Goal: Information Seeking & Learning: Learn about a topic

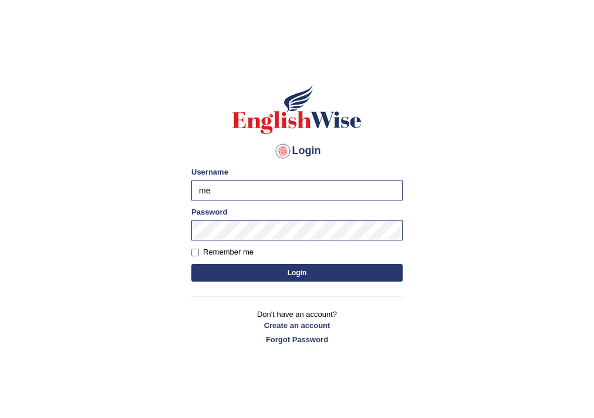
type input "m"
type input "NIELE"
click at [189, 228] on div "Login Please fix the following errors: Username NIELE Password Remember me Logi…" at bounding box center [297, 214] width 231 height 294
click at [191, 264] on button "Login" at bounding box center [296, 273] width 211 height 18
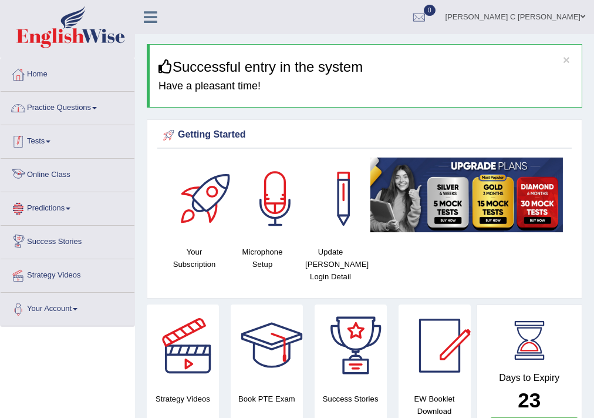
click at [66, 105] on link "Practice Questions" at bounding box center [68, 106] width 134 height 29
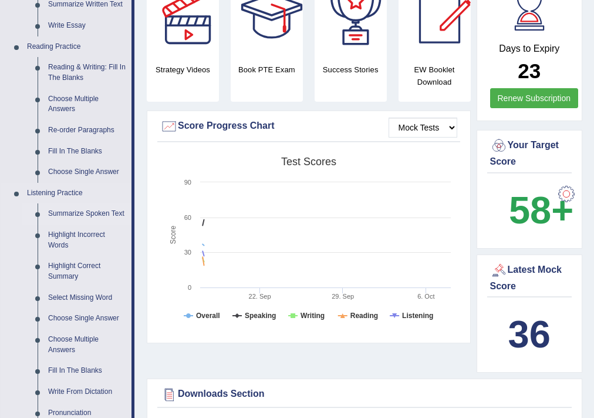
click at [92, 213] on link "Summarize Spoken Text" at bounding box center [87, 213] width 89 height 21
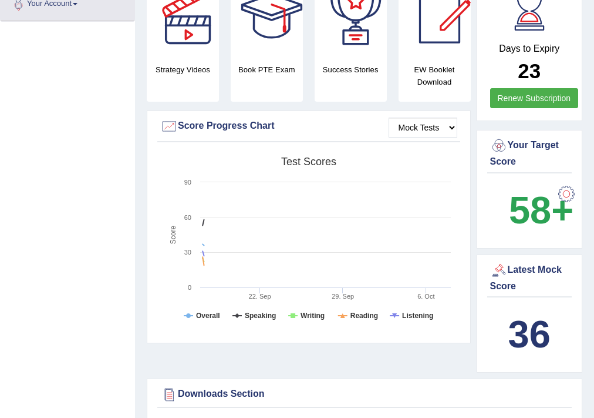
scroll to position [140, 0]
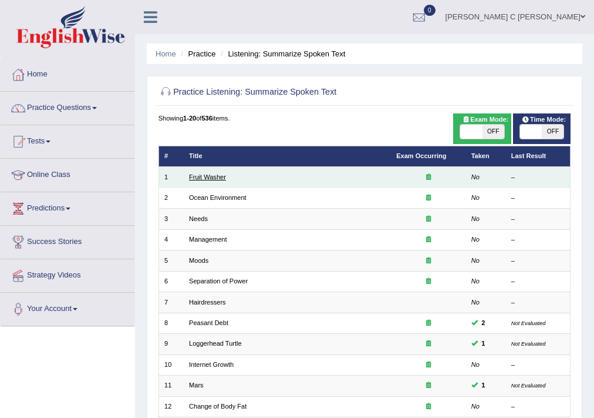
click at [207, 176] on link "Fruit Washer" at bounding box center [207, 176] width 37 height 7
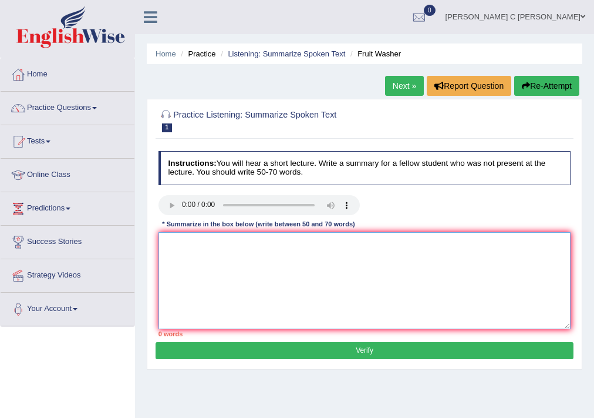
click at [221, 280] on textarea at bounding box center [365, 280] width 413 height 97
click at [398, 247] on textarea "the speaker provided a comprehensive over view of fruits and vegetable" at bounding box center [365, 280] width 413 height 97
click at [459, 247] on textarea "the speaker provided a comprehensive over view of fruits and vegetable," at bounding box center [365, 280] width 413 height 97
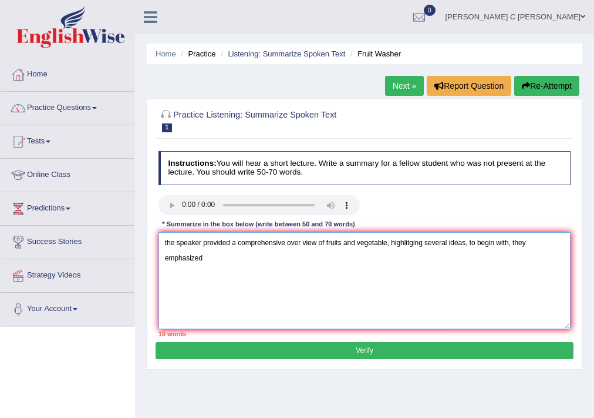
click at [234, 248] on textarea "the speaker provided a comprehensive over view of fruits and vegetable, highlit…" at bounding box center [365, 280] width 413 height 97
click at [236, 249] on textarea "the speaker provided a comprehensive over view of fruits and vegetable, highlit…" at bounding box center [365, 280] width 413 height 97
click at [216, 260] on textarea "the speaker provided a comprehensive over view of fruits and vegetable, highlit…" at bounding box center [365, 280] width 413 height 97
click at [230, 256] on textarea "the speaker provided a comprehensive over view of fruits and vegetable, highlit…" at bounding box center [365, 280] width 413 height 97
click at [256, 253] on textarea "the speaker provided a comprehensive over view of fruits and vegetable, highlit…" at bounding box center [365, 280] width 413 height 97
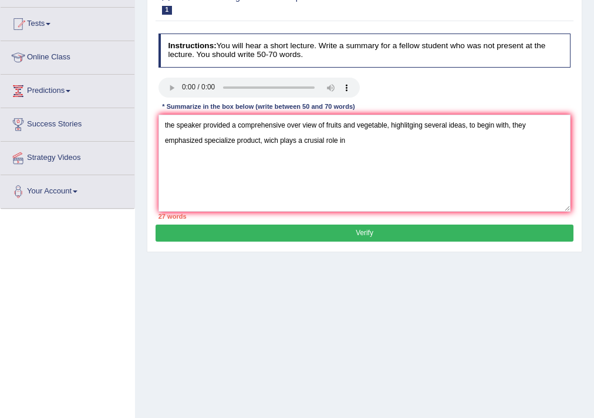
scroll to position [199, 0]
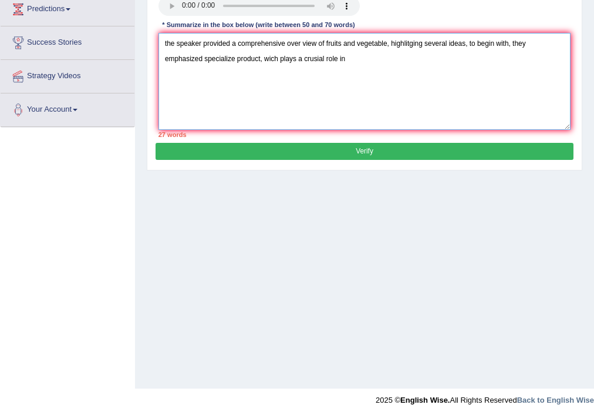
click at [350, 64] on textarea "the speaker provided a comprehensive over view of fruits and vegetable, highlit…" at bounding box center [365, 81] width 413 height 97
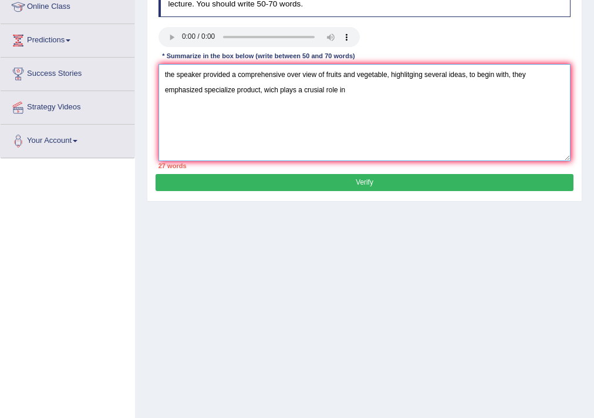
scroll to position [152, 0]
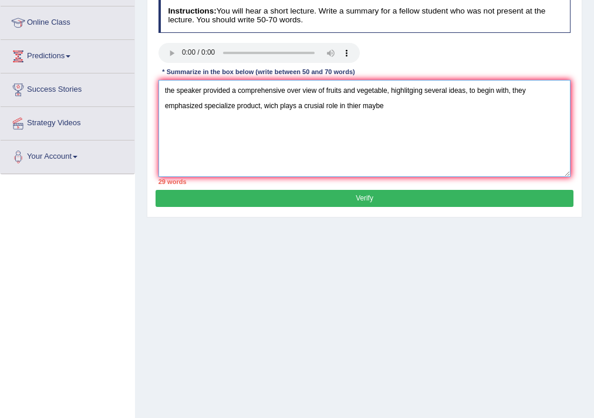
drag, startPoint x: 260, startPoint y: 106, endPoint x: 205, endPoint y: 106, distance: 54.6
click at [205, 106] on textarea "the speaker provided a comprehensive over view of fruits and vegetable, highlit…" at bounding box center [365, 128] width 413 height 97
click at [400, 109] on textarea "the speaker provided a comprehensive over view of fruits and vegetable, highlit…" at bounding box center [365, 128] width 413 height 97
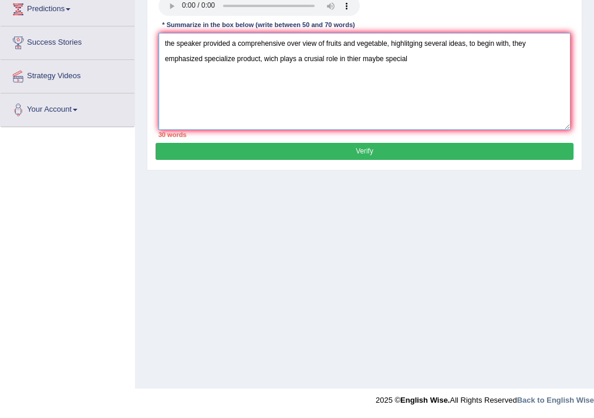
click at [419, 59] on textarea "the speaker provided a comprehensive over view of fruits and vegetable, highlit…" at bounding box center [365, 81] width 413 height 97
click at [446, 59] on textarea "the speaker provided a comprehensive over view of fruits and vegetable, highlit…" at bounding box center [365, 81] width 413 height 97
click at [421, 59] on textarea "the speaker provided a comprehensive over view of fruits and vegetable, highlit…" at bounding box center [365, 81] width 413 height 97
click at [449, 61] on textarea "the speaker provided a comprehensive over view of fruits and vegetable, highlit…" at bounding box center [365, 81] width 413 height 97
click at [462, 59] on textarea "the speaker provided a comprehensive over view of fruits and vegetable, highlit…" at bounding box center [365, 81] width 413 height 97
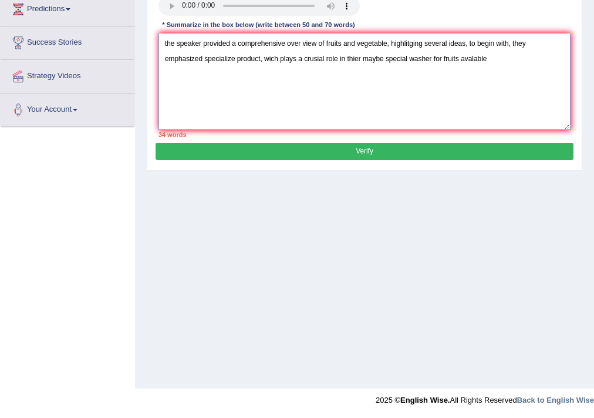
click at [460, 59] on textarea "the speaker provided a comprehensive over view of fruits and vegetable, highlit…" at bounding box center [365, 81] width 413 height 97
click at [536, 59] on textarea "the speaker provided a comprehensive over view of fruits and vegetable, highlit…" at bounding box center [365, 81] width 413 height 97
click at [514, 59] on textarea "the speaker provided a comprehensive over view of fruits and vegetable, highlit…" at bounding box center [365, 81] width 413 height 97
click at [518, 58] on textarea "the speaker provided a comprehensive over view of fruits and vegetable, highlit…" at bounding box center [365, 81] width 413 height 97
click at [552, 62] on textarea "the speaker provided a comprehensive over view of fruits and vegetable, highlit…" at bounding box center [365, 81] width 413 height 97
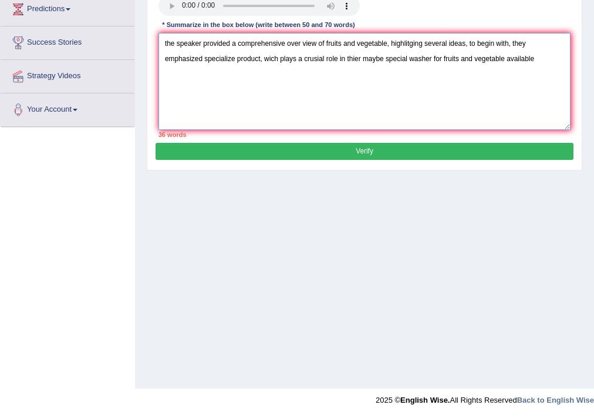
click at [551, 61] on textarea "the speaker provided a comprehensive over view of fruits and vegetable, highlit…" at bounding box center [365, 81] width 413 height 97
drag, startPoint x: 540, startPoint y: 59, endPoint x: 506, endPoint y: 60, distance: 33.5
click at [506, 60] on textarea "the speaker provided a comprehensive over view of fruits and vegetable, highlit…" at bounding box center [365, 81] width 413 height 97
click at [405, 77] on textarea "the speaker provided a comprehensive over view of fruits and vegetable, highlit…" at bounding box center [365, 81] width 413 height 97
click at [411, 75] on textarea "the speaker provided a comprehensive over view of fruits and vegetable, highlit…" at bounding box center [365, 81] width 413 height 97
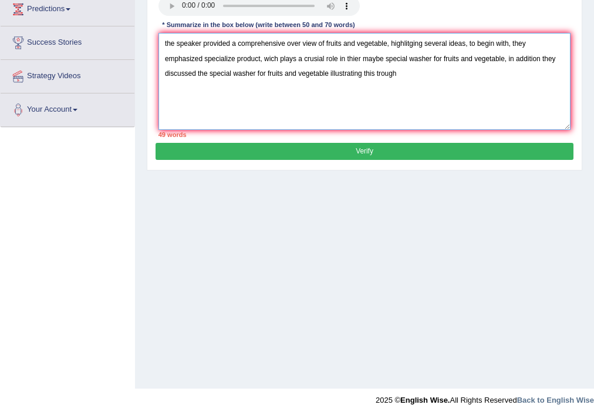
click at [412, 76] on textarea "the speaker provided a comprehensive over view of fruits and vegetable, highlit…" at bounding box center [365, 81] width 413 height 97
click at [419, 72] on textarea "the speaker provided a comprehensive over view of fruits and vegetable, highlit…" at bounding box center [365, 81] width 413 height 97
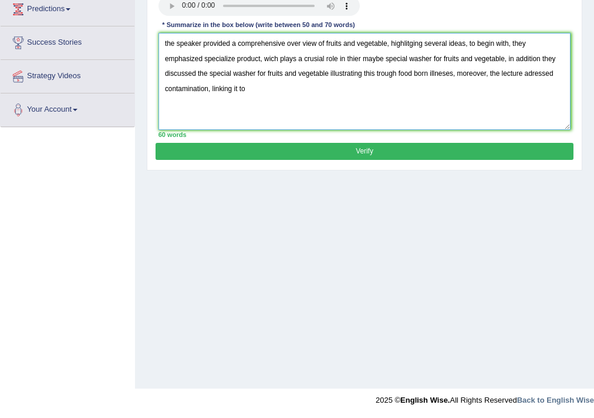
click at [257, 88] on textarea "the speaker provided a comprehensive over view of fruits and vegetable, highlit…" at bounding box center [365, 81] width 413 height 97
click at [251, 90] on textarea "the speaker provided a comprehensive over view of fruits and vegetable, highlit…" at bounding box center [365, 81] width 413 height 97
type textarea "the speaker provided a comprehensive over view of fruits and vegetable, highlit…"
click at [276, 154] on button "Verify" at bounding box center [365, 151] width 418 height 17
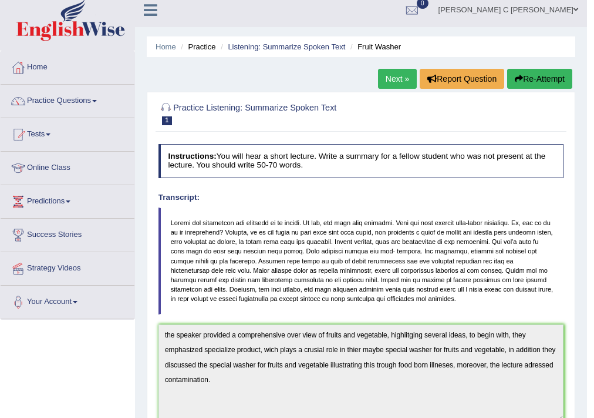
scroll to position [0, 0]
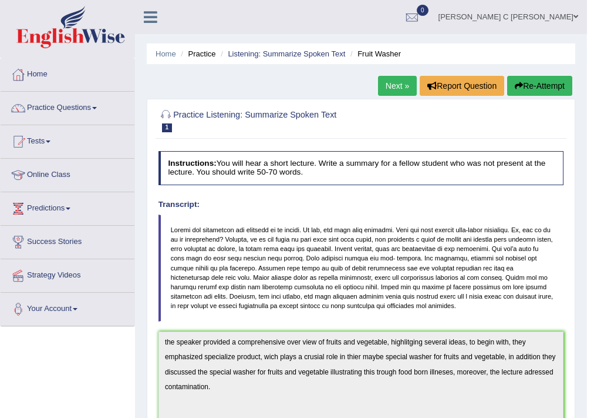
click at [536, 90] on button "Re-Attempt" at bounding box center [540, 86] width 65 height 20
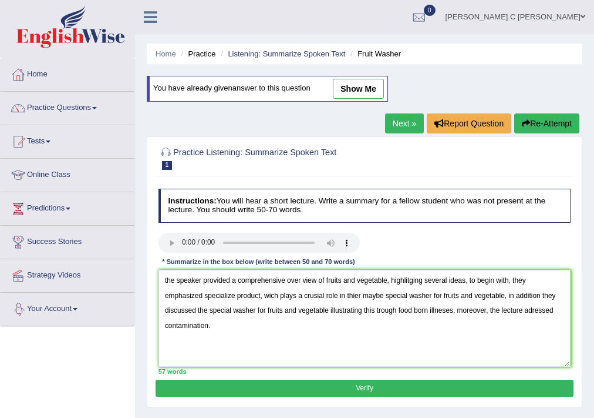
click at [166, 282] on textarea "the speaker provided a comprehensive over view of fruits and vegetable, highlit…" at bounding box center [365, 318] width 413 height 97
click at [303, 281] on textarea "The speaker provided a comprehensive over view of fruits and vegetable, highlit…" at bounding box center [365, 318] width 413 height 97
click at [304, 281] on textarea "The speaker provided a comprehensive over view of fruits and vegetable, highlit…" at bounding box center [365, 318] width 413 height 97
click at [355, 295] on textarea "The speaker provided a comprehensive overview of fruits and vegetable, highlitg…" at bounding box center [365, 318] width 413 height 97
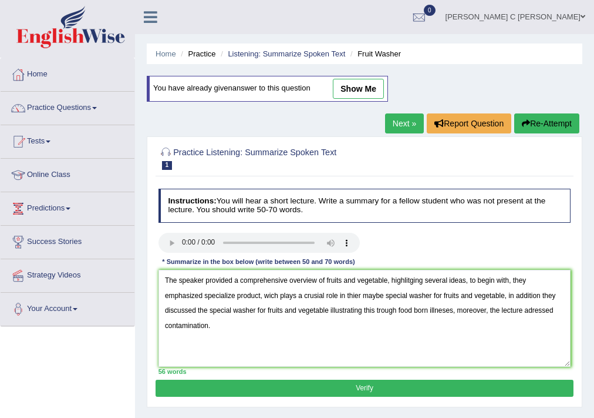
click at [358, 294] on textarea "The speaker provided a comprehensive overview of fruits and vegetable, highlitg…" at bounding box center [365, 318] width 413 height 97
click at [359, 294] on textarea "The speaker provided a comprehensive overview of fruits and vegetable, highlitg…" at bounding box center [365, 318] width 413 height 97
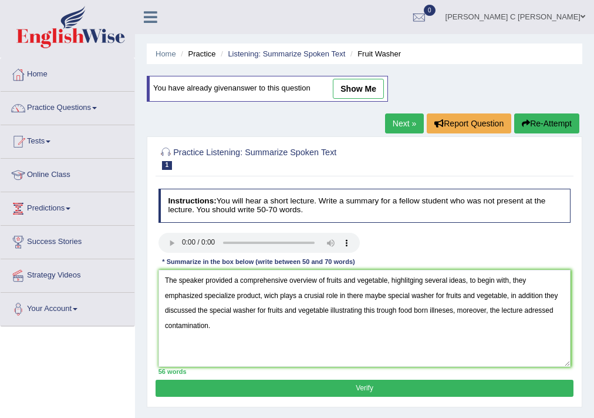
type textarea "The speaker provided a comprehensive overview of fruits and vegetable, highlitg…"
click at [358, 394] on button "Verify" at bounding box center [365, 387] width 418 height 17
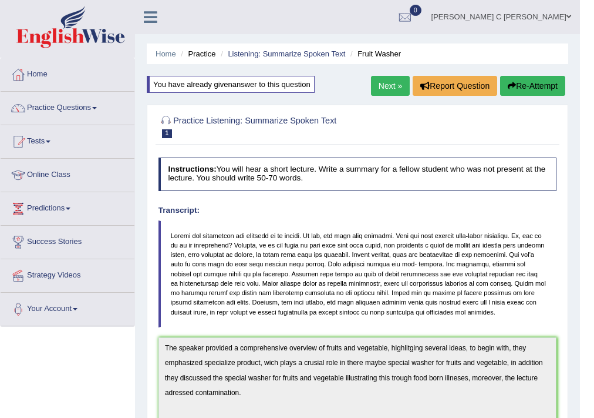
click at [552, 78] on button "Re-Attempt" at bounding box center [532, 86] width 65 height 20
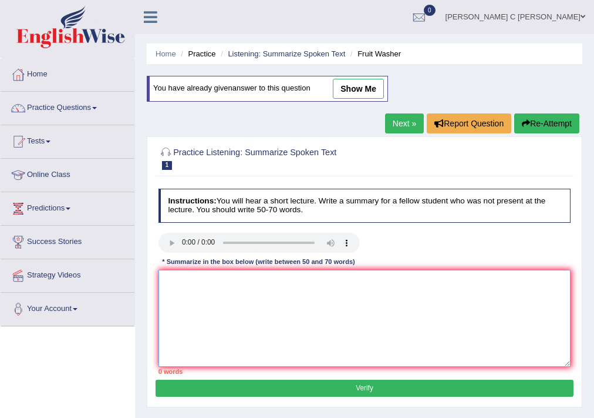
paste textarea "The speaker provided a comprehensive overview of fruits and vegetable, highlitg…"
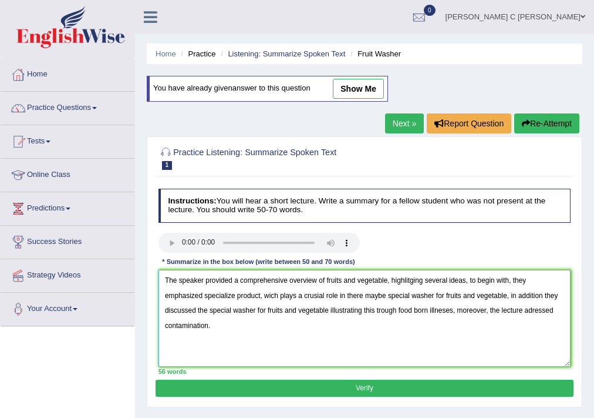
click at [408, 280] on textarea "The speaker provided a comprehensive overview of fruits and vegetable, highlitg…" at bounding box center [365, 318] width 413 height 97
click at [412, 280] on textarea "The speaker provided a comprehensive overview of fruits and vegetable, highlitg…" at bounding box center [365, 318] width 413 height 97
click at [406, 284] on textarea "The speaker provided a comprehensive overview of fruits and vegetable, highlitg…" at bounding box center [365, 318] width 413 height 97
click at [414, 282] on textarea "The speaker provided a comprehensive overview of fruits and vegetable, highlitg…" at bounding box center [365, 318] width 413 height 97
click at [278, 294] on textarea "The speaker provided a comprehensive overview of fruits and vegetable, highlitg…" at bounding box center [365, 318] width 413 height 97
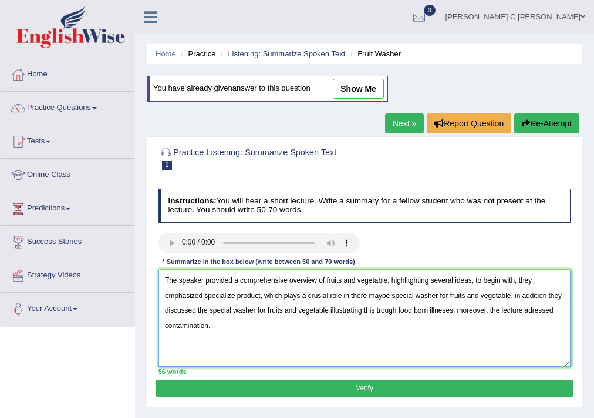
click at [543, 311] on textarea "The speaker provided a comprehensive overview of fruits and vegetable, highlitg…" at bounding box center [365, 318] width 413 height 97
click at [535, 311] on textarea "The speaker provided a comprehensive overview of fruits and vegetable, highlitg…" at bounding box center [365, 318] width 413 height 97
drag, startPoint x: 530, startPoint y: 312, endPoint x: 540, endPoint y: 312, distance: 10.0
click at [531, 312] on textarea "The speaker provided a comprehensive overview of fruits and vegetable, highlitg…" at bounding box center [365, 318] width 413 height 97
type textarea "The speaker provided a comprehensive overview of fruits and vegetable, highlitg…"
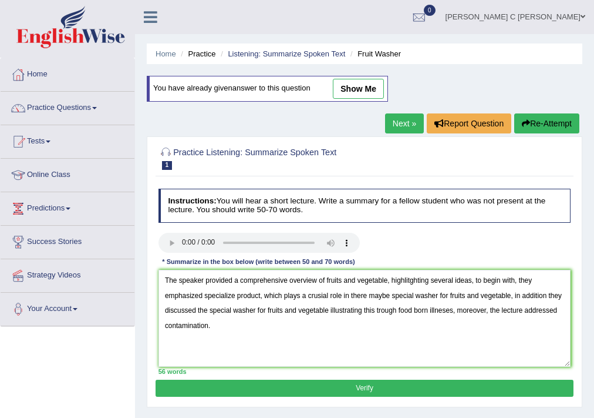
click at [399, 387] on button "Verify" at bounding box center [365, 387] width 418 height 17
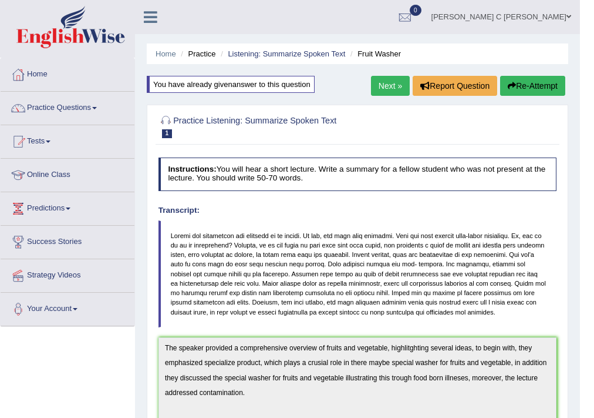
click at [520, 85] on button "Re-Attempt" at bounding box center [532, 86] width 65 height 20
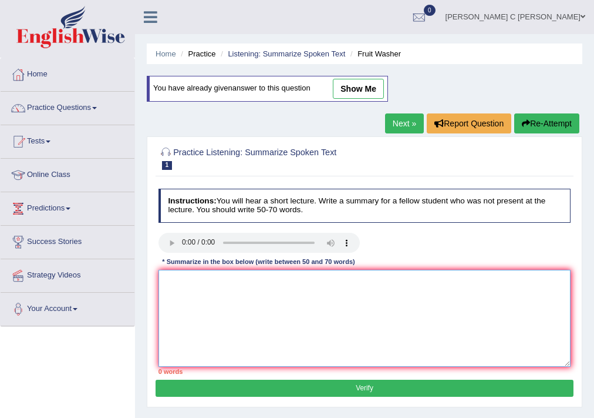
paste textarea "The speaker provided a comprehensive overview of fruits and vegetable, highlitg…"
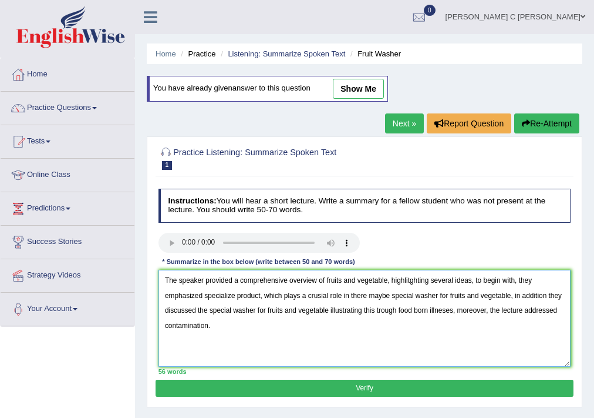
click at [416, 281] on textarea "The speaker provided a comprehensive overview of fruits and vegetable, highlitg…" at bounding box center [365, 318] width 413 height 97
click at [408, 282] on textarea "The speaker provided a comprehensive overview of fruits and vegetable, highlitg…" at bounding box center [365, 318] width 413 height 97
click at [409, 281] on textarea "The speaker provided a comprehensive overview of fruits and vegetable, highlitg…" at bounding box center [365, 318] width 413 height 97
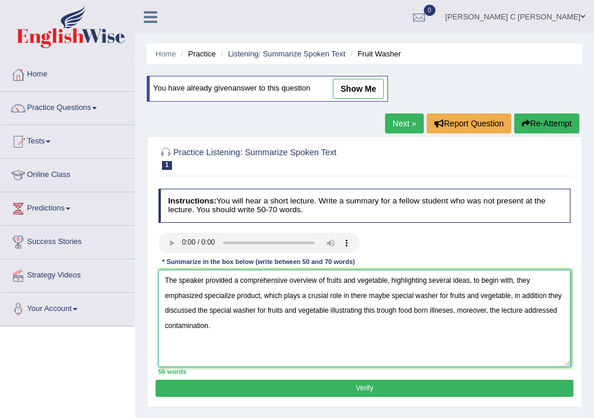
click at [404, 335] on textarea "The speaker provided a comprehensive overview of fruits and vegetable, highligh…" at bounding box center [365, 318] width 413 height 97
click at [322, 294] on textarea "The speaker provided a comprehensive overview of fruits and vegetable, highligh…" at bounding box center [365, 318] width 413 height 97
type textarea "The speaker provided a comprehensive overview of fruits and vegetable, highligh…"
click at [312, 381] on button "Verify" at bounding box center [365, 387] width 418 height 17
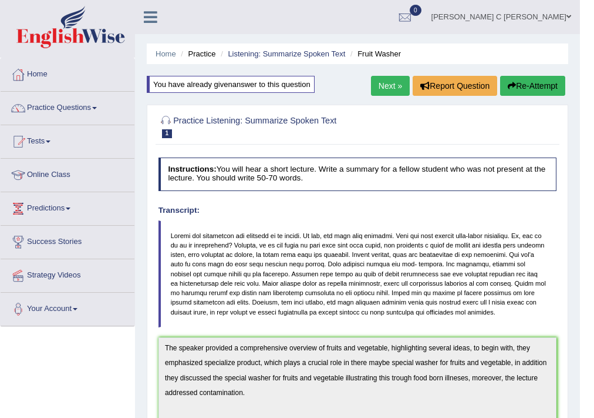
click at [539, 87] on button "Re-Attempt" at bounding box center [532, 86] width 65 height 20
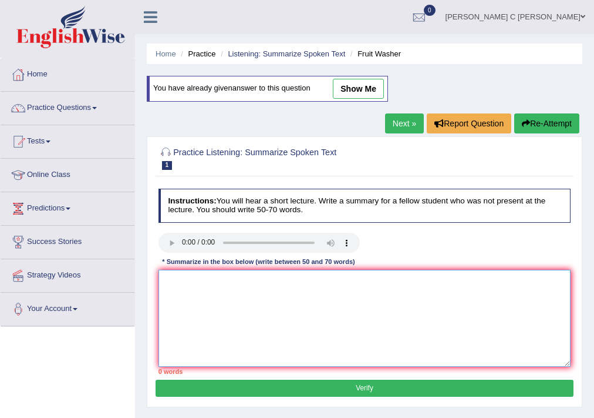
paste textarea "The speaker provided a comprehensive overview of fruits and vegetable, highligh…"
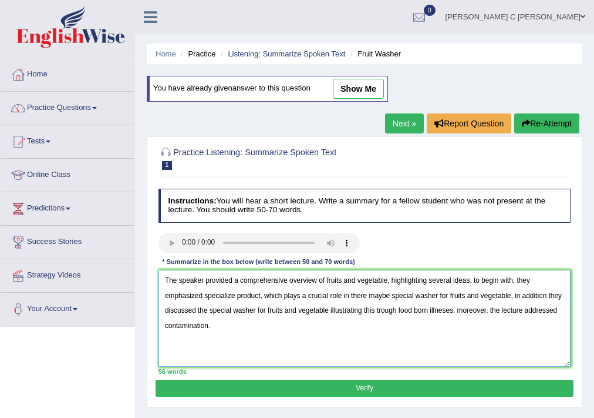
click at [452, 310] on textarea "The speaker provided a comprehensive overview of fruits and vegetable, highligh…" at bounding box center [365, 318] width 413 height 97
type textarea "The speaker provided a comprehensive overview of fruits and vegetable, highligh…"
click at [463, 389] on button "Verify" at bounding box center [365, 387] width 418 height 17
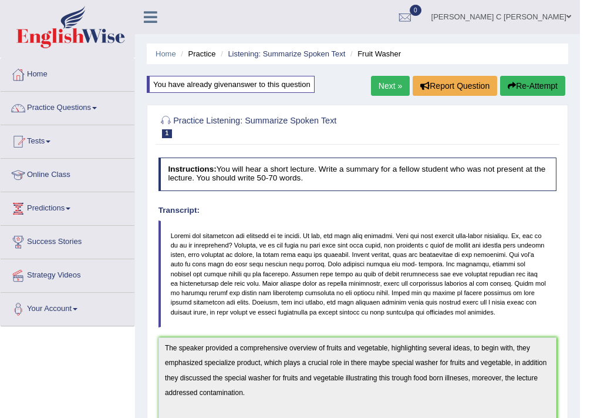
click at [536, 88] on button "Re-Attempt" at bounding box center [532, 86] width 65 height 20
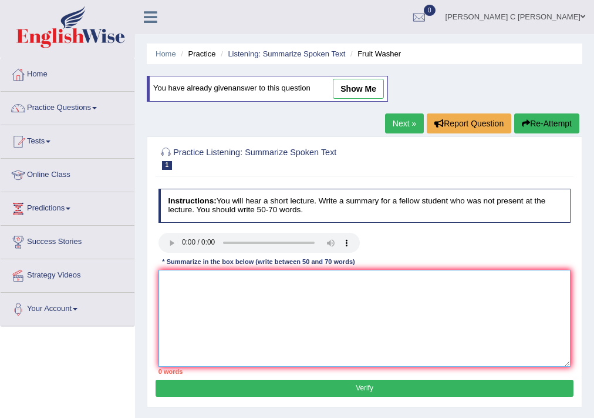
paste textarea "The speaker provided a comprehensive overview of fruits and vegetable, highligh…"
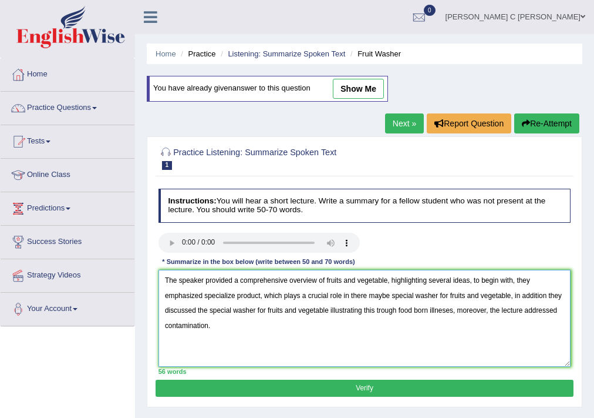
click at [451, 310] on textarea "The speaker provided a comprehensive overview of fruits and vegetable, highligh…" at bounding box center [365, 318] width 413 height 97
type textarea "The speaker provided a comprehensive overview of fruits and vegetable, highligh…"
click at [411, 392] on button "Verify" at bounding box center [365, 387] width 418 height 17
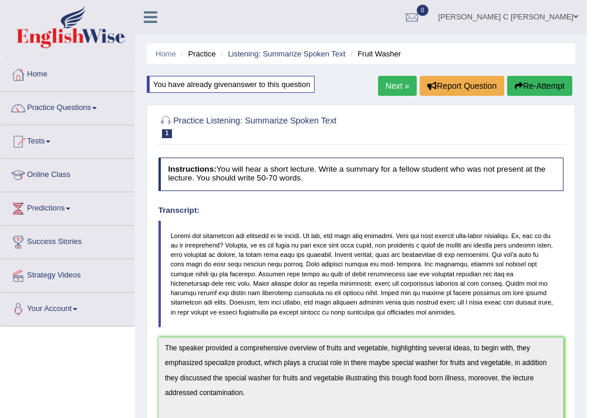
click at [546, 84] on button "Re-Attempt" at bounding box center [540, 86] width 65 height 20
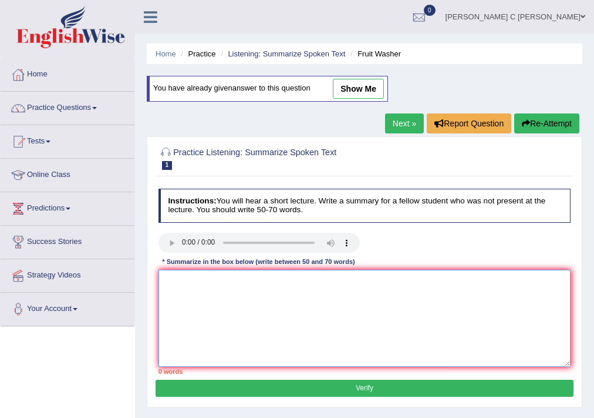
paste textarea "The speaker provided a comprehensive overview of fruits and vegetable, highligh…"
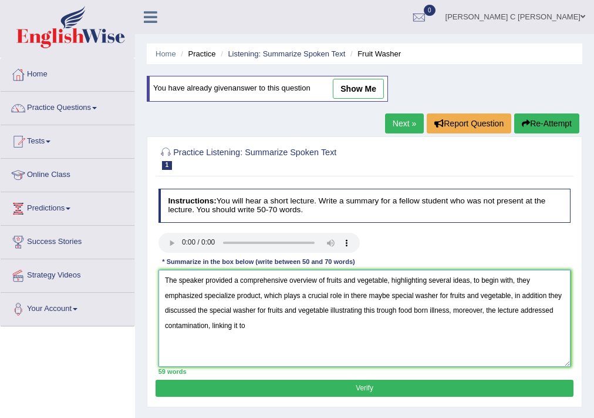
type textarea "The speaker provided a comprehensive overview of fruits and vegetable, highligh…"
click at [252, 325] on textarea "The speaker provided a comprehensive overview of fruits and vegetable, highligh…" at bounding box center [365, 318] width 413 height 97
click at [303, 327] on textarea "The speaker provided a comprehensive overview of fruits and vegetable, highligh…" at bounding box center [365, 318] width 413 height 97
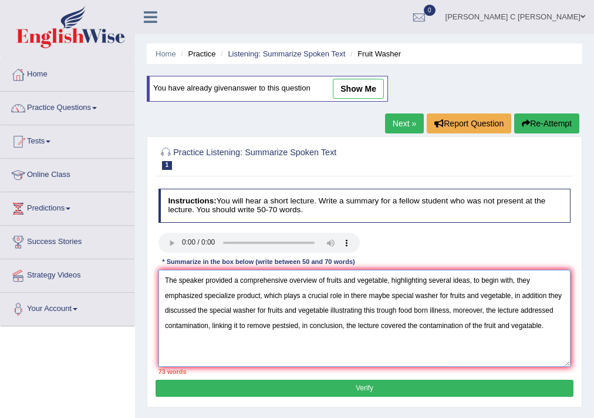
drag, startPoint x: 482, startPoint y: 324, endPoint x: 473, endPoint y: 326, distance: 8.6
click at [473, 326] on textarea "The speaker provided a comprehensive overview of fruits and vegetable, highligh…" at bounding box center [365, 318] width 413 height 97
click at [483, 324] on textarea "The speaker provided a comprehensive overview of fruits and vegetable, highligh…" at bounding box center [365, 318] width 413 height 97
drag, startPoint x: 540, startPoint y: 322, endPoint x: 496, endPoint y: 328, distance: 45.0
click at [496, 328] on textarea "The speaker provided a comprehensive overview of fruits and vegetable, highligh…" at bounding box center [365, 318] width 413 height 97
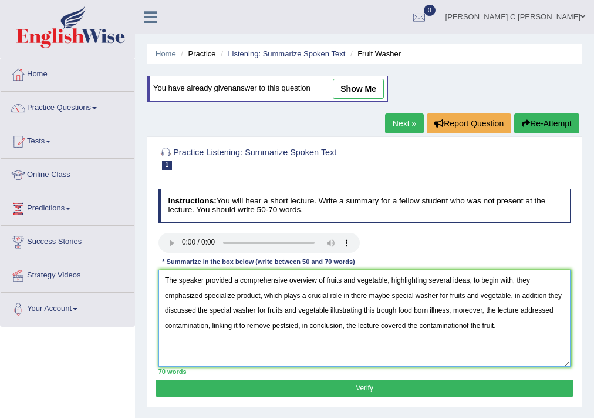
type textarea "The speaker provided a comprehensive overview of fruits and vegetable, highligh…"
click at [522, 391] on button "Verify" at bounding box center [365, 387] width 418 height 17
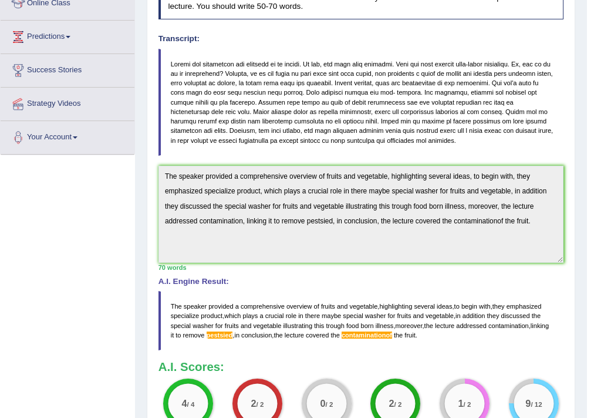
scroll to position [188, 0]
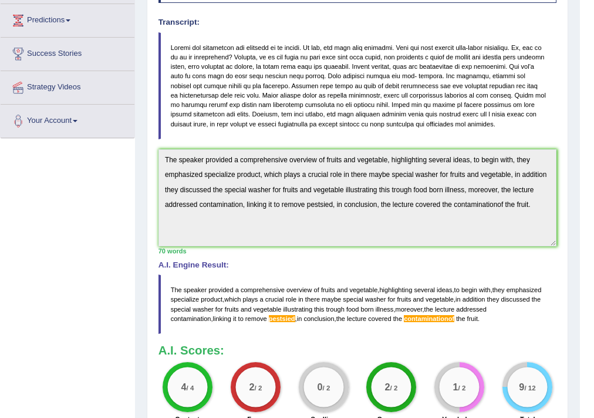
drag, startPoint x: 488, startPoint y: 317, endPoint x: 134, endPoint y: 289, distance: 354.7
click at [119, 284] on div "Toggle navigation Home Practice Questions Speaking Practice Read Aloud Repeat S…" at bounding box center [290, 167] width 580 height 710
click at [143, 158] on div "Home Practice Listening: Summarize Spoken Text Fruit Washer You have already gi…" at bounding box center [357, 155] width 445 height 687
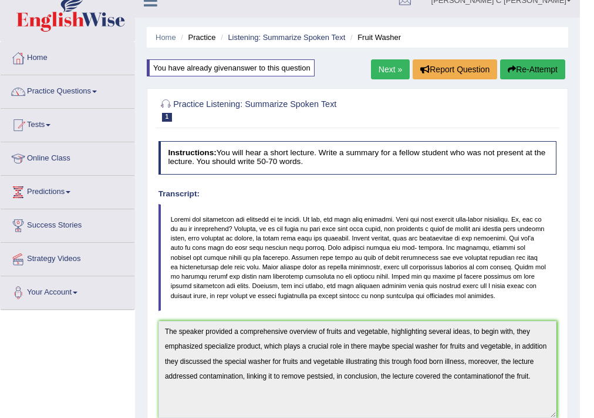
scroll to position [0, 0]
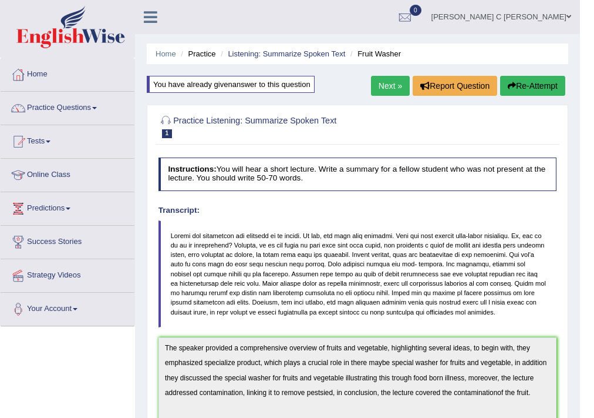
click at [545, 91] on button "Re-Attempt" at bounding box center [532, 86] width 65 height 20
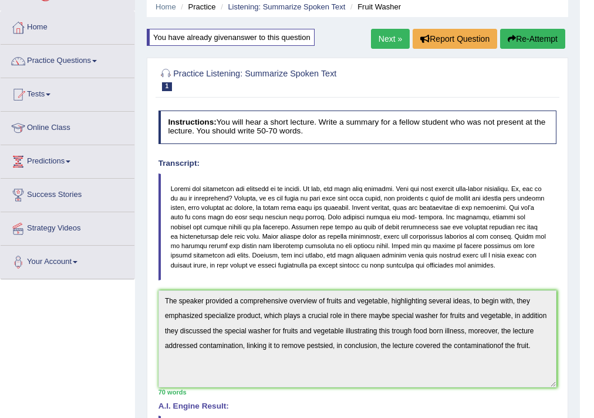
scroll to position [137, 0]
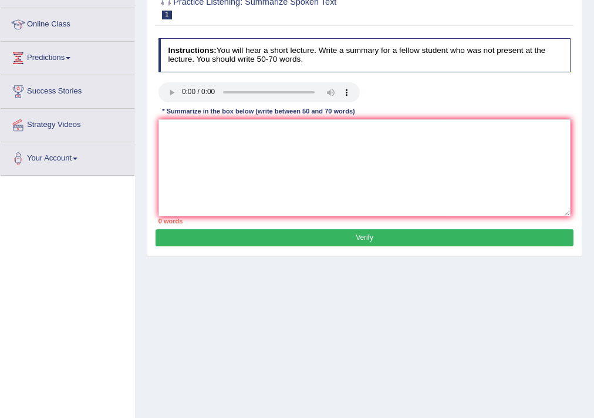
scroll to position [137, 0]
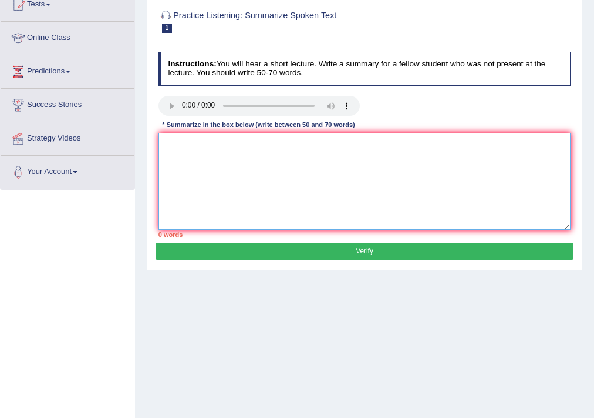
paste textarea "The speaker provided a comprehensive overview of fruits and vegetable, highligh…"
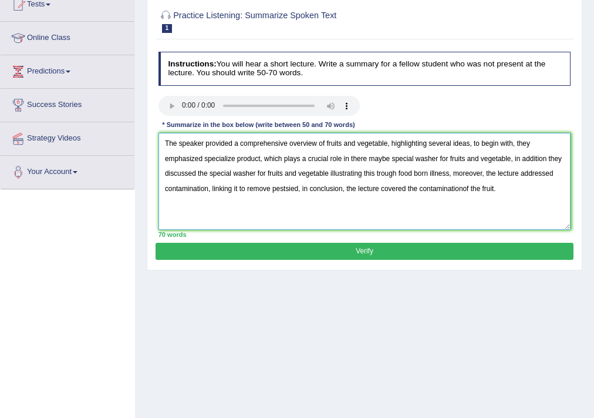
click at [298, 186] on textarea "The speaker provided a comprehensive overview of fruits and vegetable, highligh…" at bounding box center [365, 181] width 413 height 97
click at [288, 188] on textarea "The speaker provided a comprehensive overview of fruits and vegetable, highligh…" at bounding box center [365, 181] width 413 height 97
click at [463, 188] on textarea "The speaker provided a comprehensive overview of fruits and vegetable, highligh…" at bounding box center [365, 181] width 413 height 97
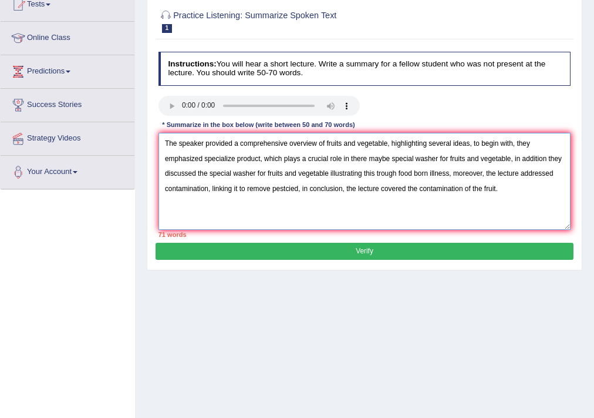
drag, startPoint x: 482, startPoint y: 188, endPoint x: 470, endPoint y: 190, distance: 12.0
click at [470, 190] on textarea "The speaker provided a comprehensive overview of fruits and vegetable, highligh…" at bounding box center [365, 181] width 413 height 97
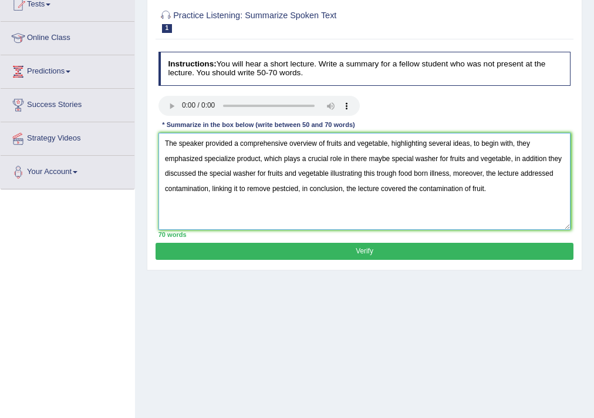
type textarea "The speaker provided a comprehensive overview of fruits and vegetable, highligh…"
click at [423, 244] on button "Verify" at bounding box center [365, 251] width 418 height 17
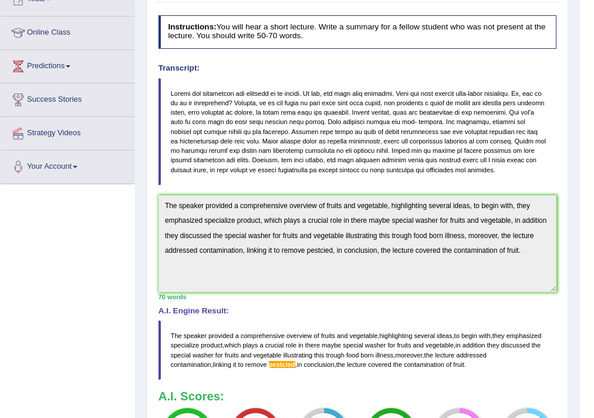
scroll to position [90, 0]
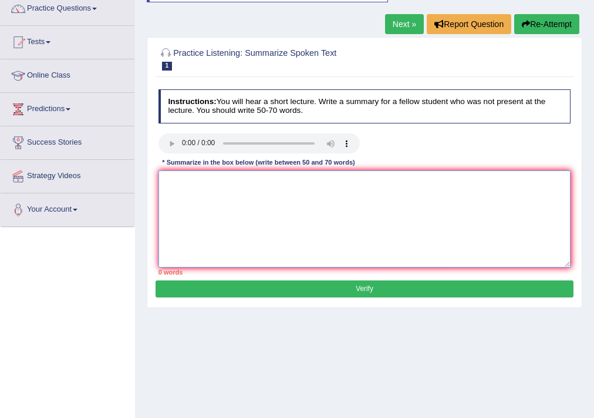
scroll to position [90, 0]
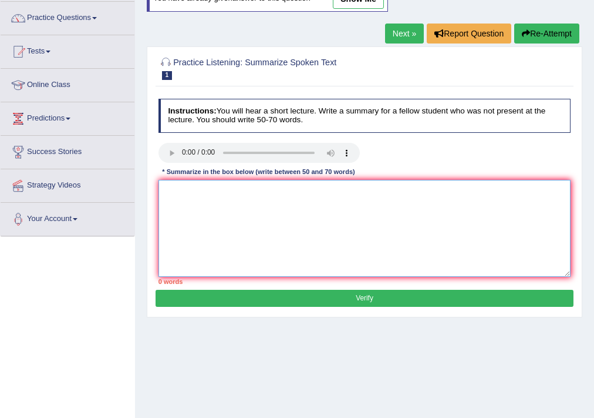
paste textarea "The speaker provided a comprehensive overview of fruits and vegetable, highligh…"
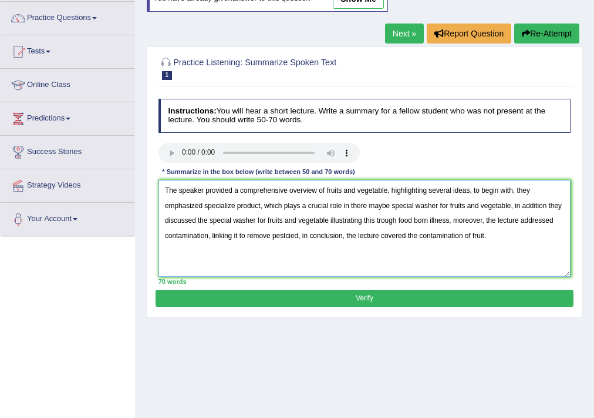
click at [294, 235] on textarea "The speaker provided a comprehensive overview of fruits and vegetable, highligh…" at bounding box center [365, 228] width 413 height 97
type textarea "The speaker provided a comprehensive overview of fruits and vegetable, highligh…"
click at [315, 294] on button "Verify" at bounding box center [365, 298] width 418 height 17
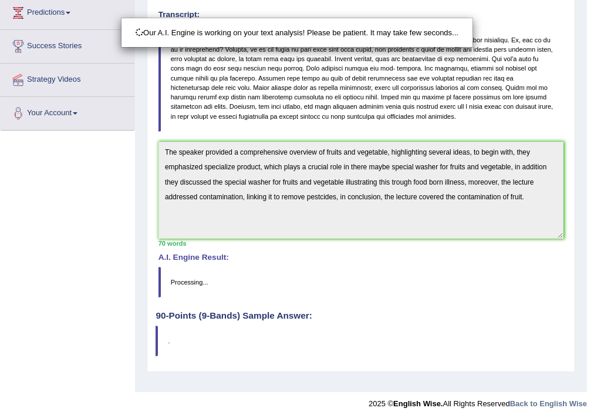
scroll to position [199, 0]
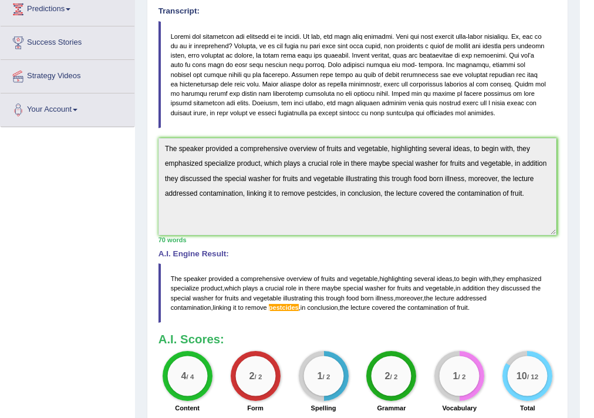
click at [100, 149] on div "Toggle navigation Home Practice Questions Speaking Practice Read Aloud Repeat S…" at bounding box center [290, 156] width 580 height 710
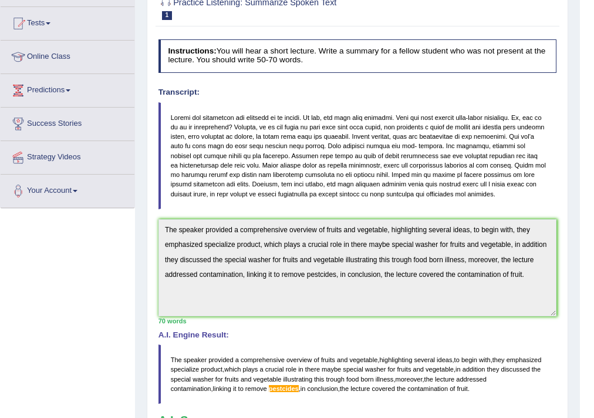
scroll to position [11, 0]
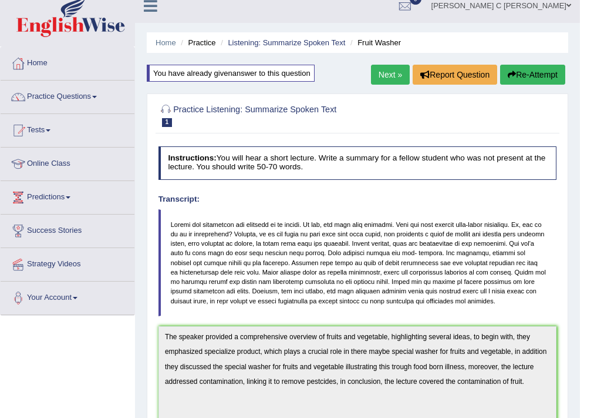
click at [531, 76] on button "Re-Attempt" at bounding box center [532, 75] width 65 height 20
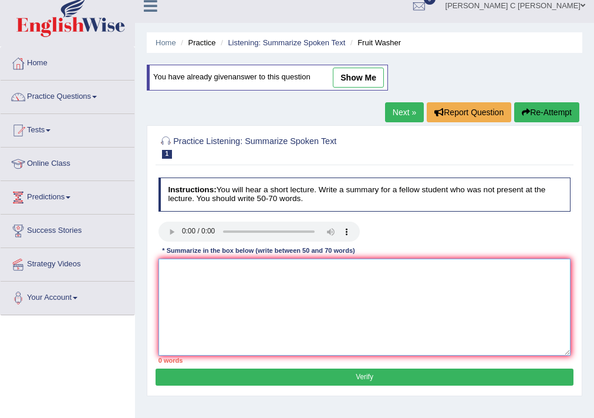
paste textarea "The speaker provided a comprehensive overview of fruits and vegetable, highligh…"
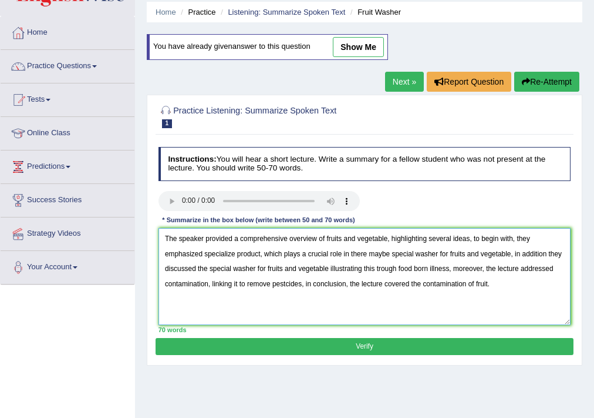
scroll to position [58, 0]
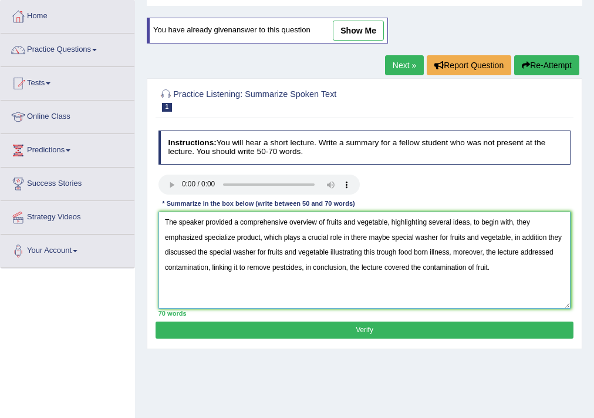
click at [284, 266] on textarea "The speaker provided a comprehensive overview of fruits and vegetable, highligh…" at bounding box center [365, 259] width 413 height 97
type textarea "The speaker provided a comprehensive overview of fruits and vegetable, highligh…"
click at [339, 322] on button "Verify" at bounding box center [365, 329] width 418 height 17
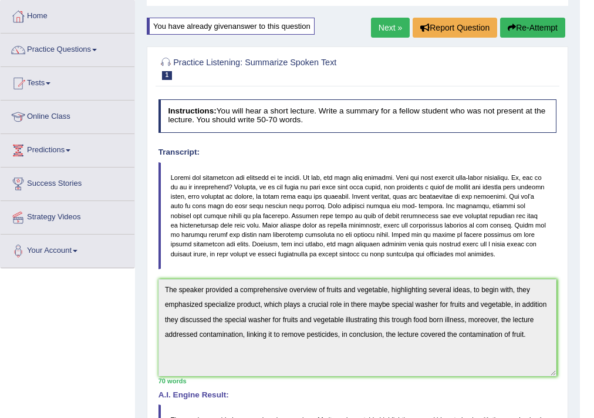
scroll to position [0, 0]
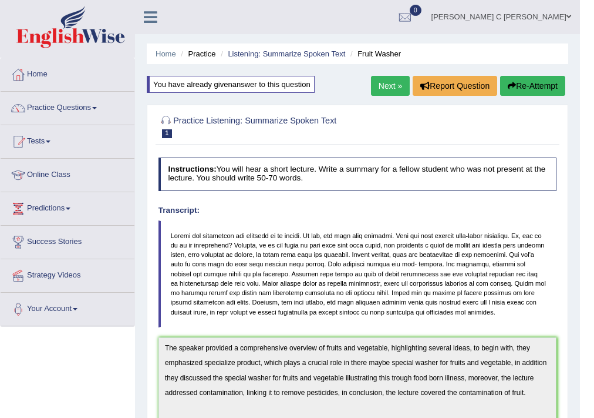
click at [99, 105] on link "Practice Questions" at bounding box center [68, 106] width 134 height 29
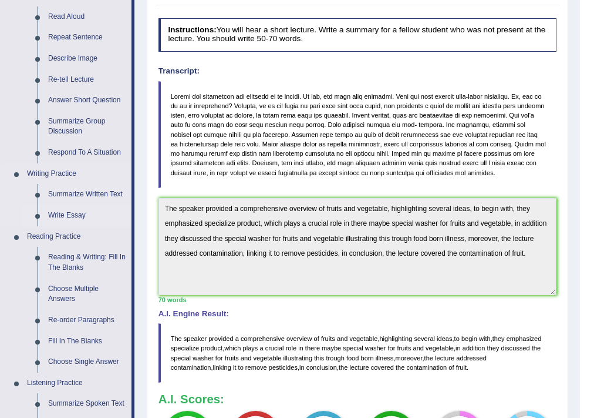
scroll to position [94, 0]
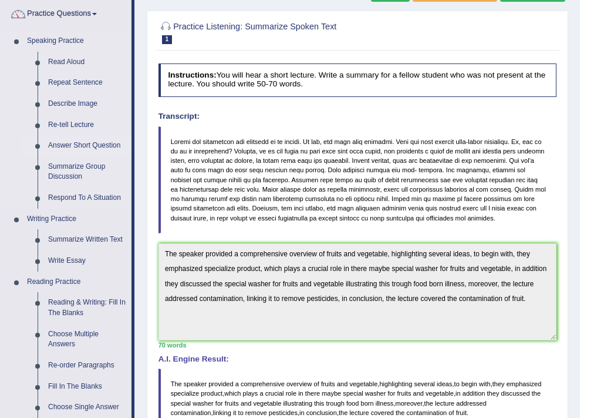
click at [84, 146] on link "Answer Short Question" at bounding box center [87, 145] width 89 height 21
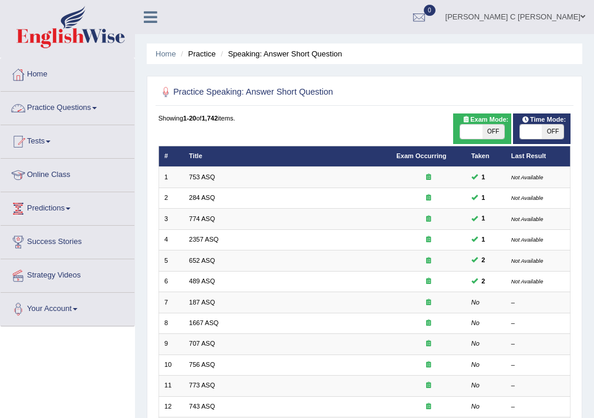
click at [101, 105] on link "Practice Questions" at bounding box center [68, 106] width 134 height 29
